Goal: Task Accomplishment & Management: Manage account settings

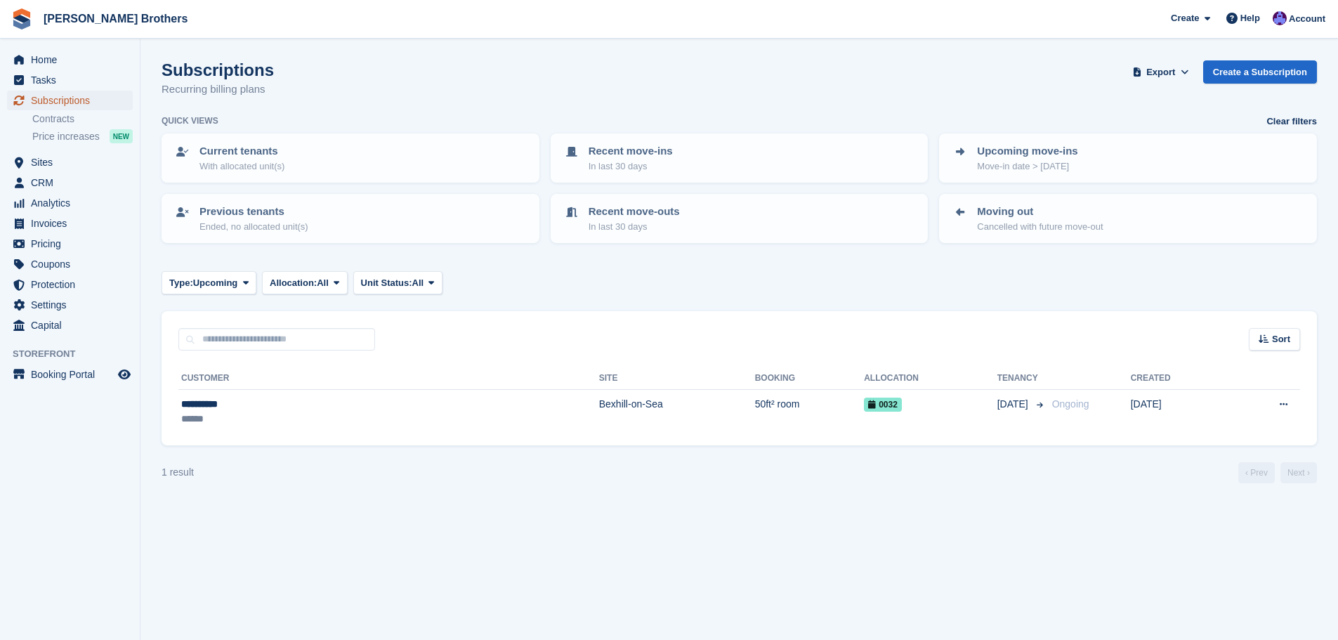
drag, startPoint x: 65, startPoint y: 95, endPoint x: 78, endPoint y: 104, distance: 15.6
click at [65, 95] on span "Subscriptions" at bounding box center [73, 101] width 84 height 20
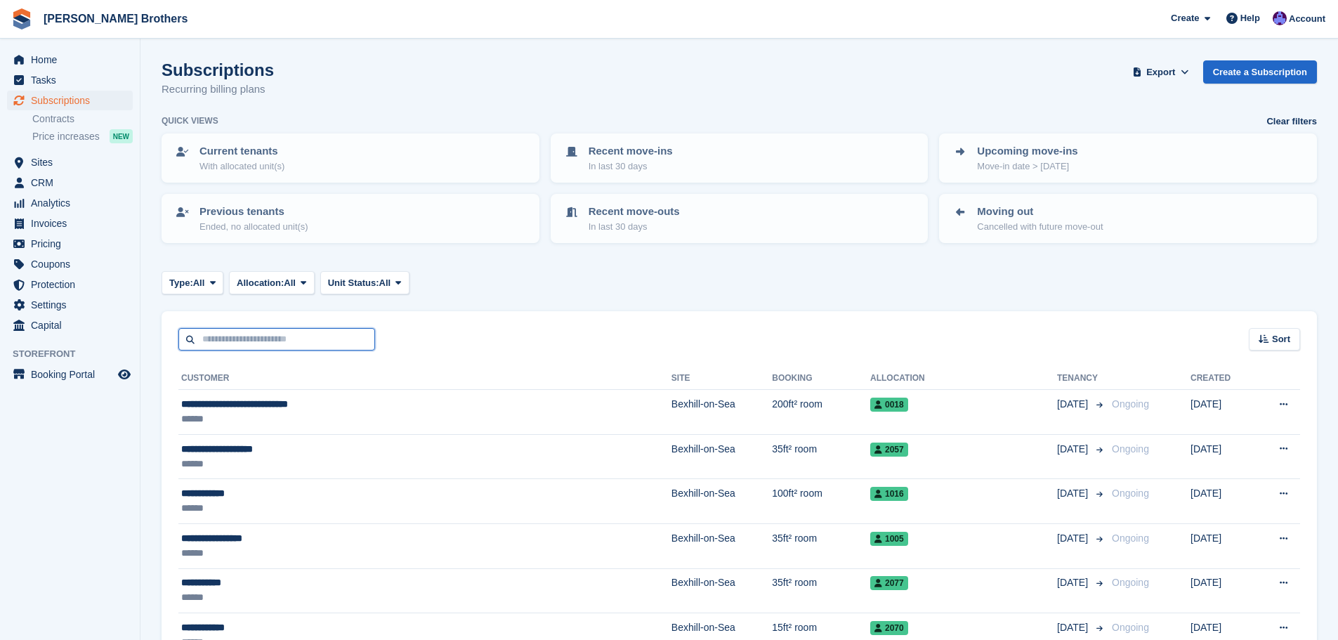
click at [246, 341] on input "text" at bounding box center [276, 339] width 197 height 23
type input "*******"
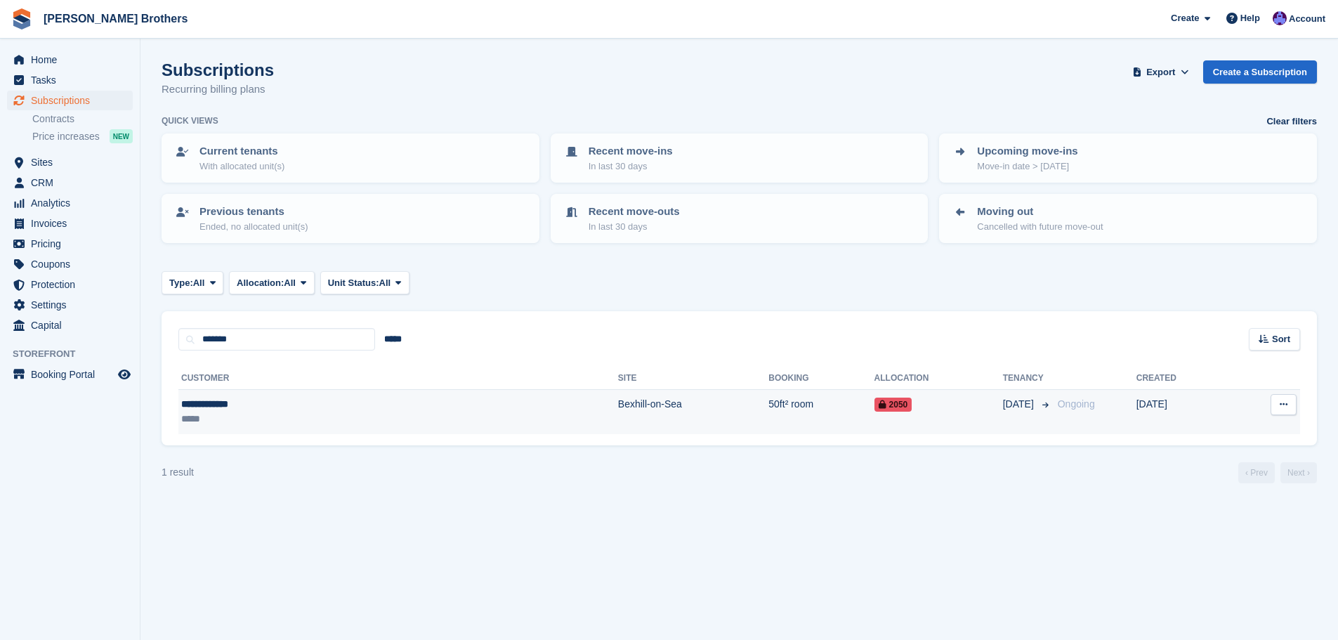
click at [769, 422] on td "50ft² room" at bounding box center [821, 412] width 105 height 44
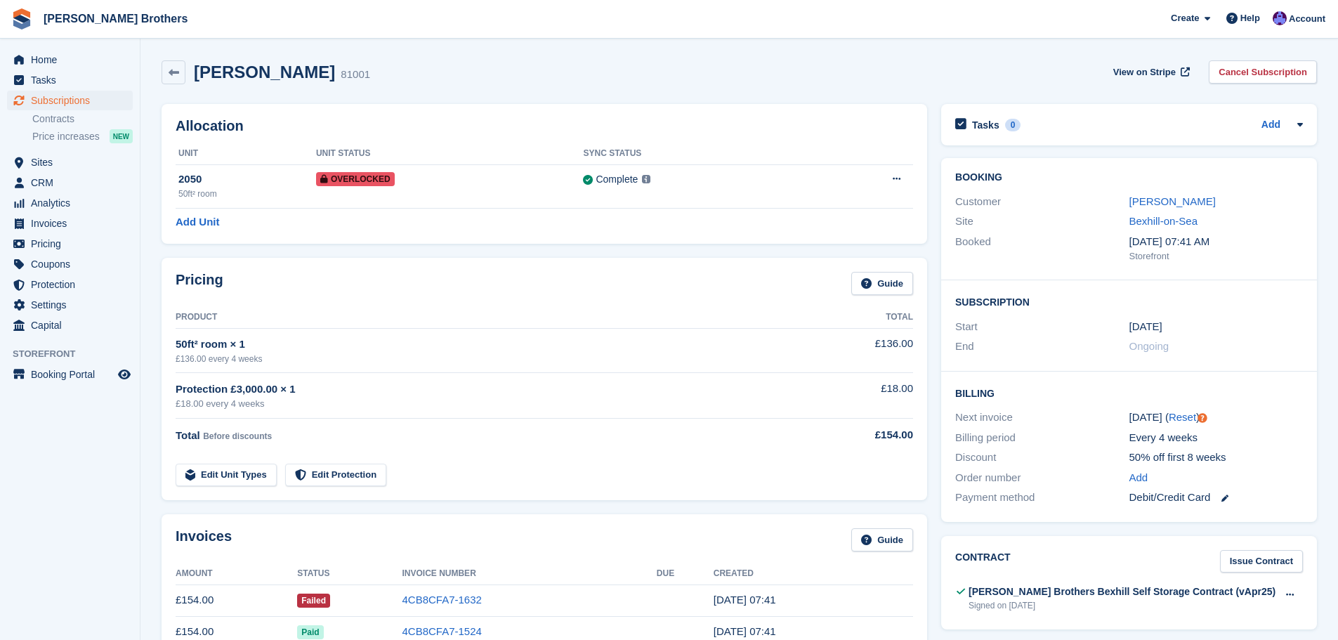
click at [425, 587] on td "4CB8CFA7-1632" at bounding box center [529, 600] width 254 height 32
click at [427, 599] on link "4CB8CFA7-1632" at bounding box center [441, 600] width 79 height 12
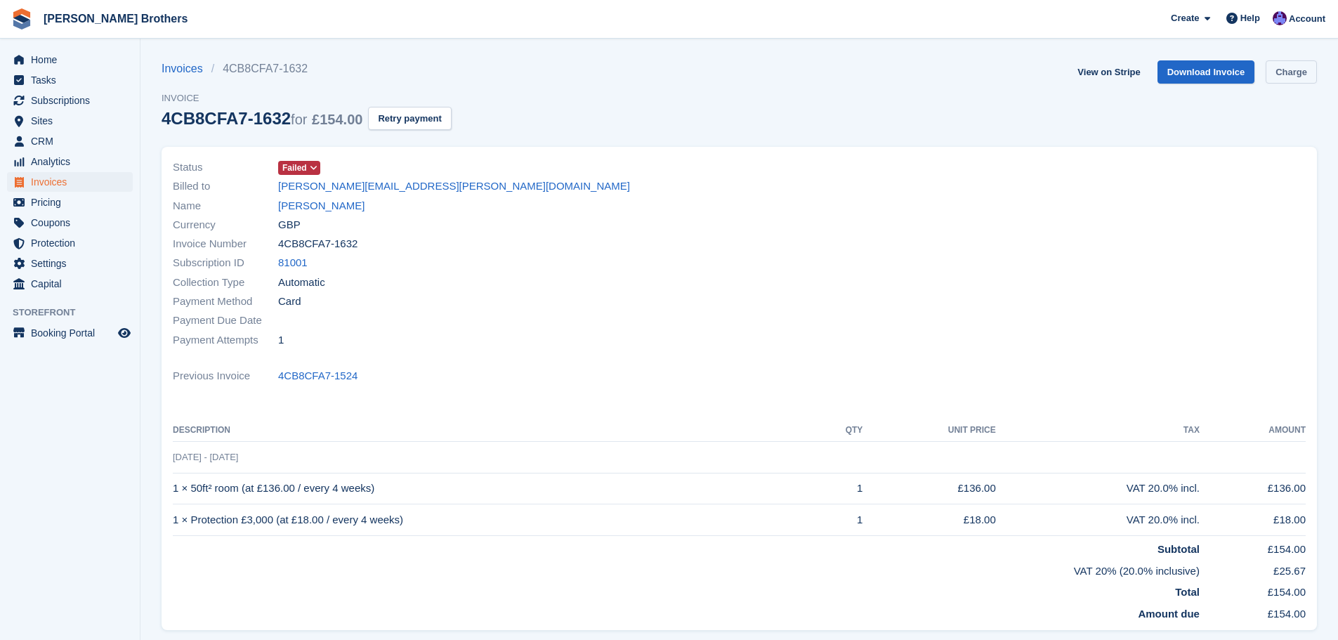
click at [1289, 68] on link "Charge" at bounding box center [1291, 71] width 51 height 23
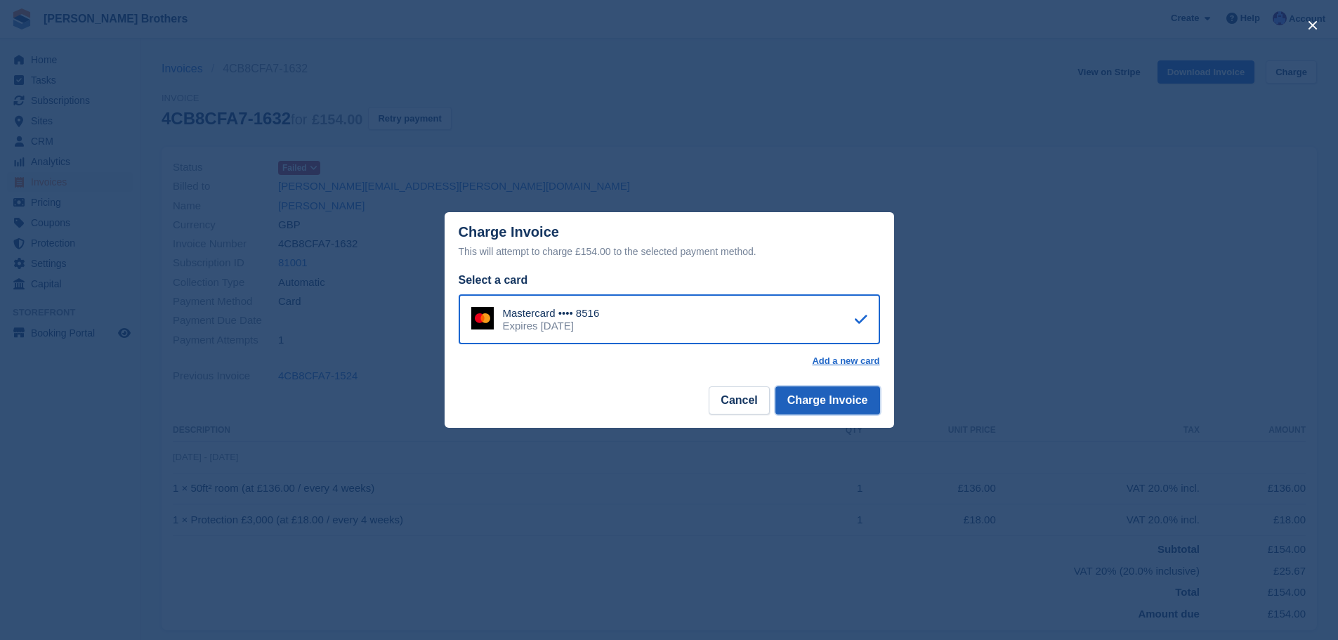
click at [861, 405] on button "Charge Invoice" at bounding box center [828, 400] width 105 height 28
